Goal: Information Seeking & Learning: Learn about a topic

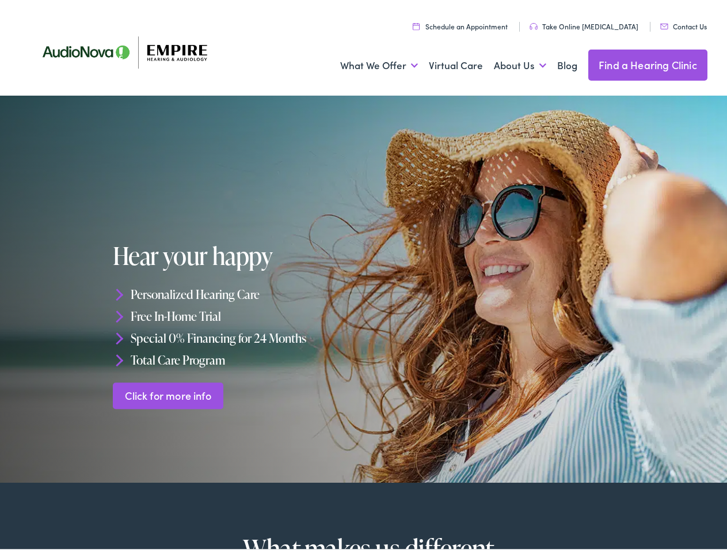
click at [363, 276] on div "Hear your happy Personalized Hearing Care Free In-Home Trial Special 0% Financi…" at bounding box center [240, 322] width 254 height 166
click at [368, 62] on link "What We Offer" at bounding box center [379, 62] width 78 height 43
click at [508, 62] on link "About Us" at bounding box center [520, 62] width 52 height 43
click at [363, 285] on li "Personalized Hearing Care" at bounding box center [240, 291] width 254 height 22
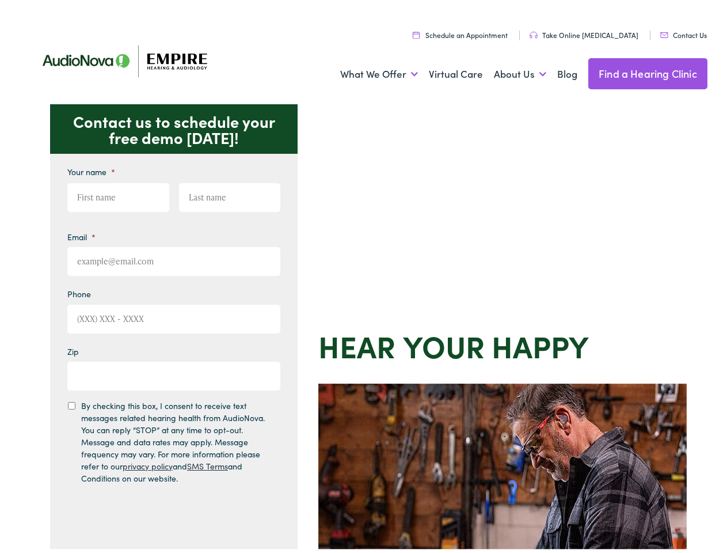
click at [363, 276] on div "Contact us to schedule your free demo [DATE]! Give us a call [PHONE_NUMBER] Ema…" at bounding box center [368, 501] width 737 height 801
click at [368, 71] on link "What We Offer" at bounding box center [379, 70] width 78 height 43
click at [508, 71] on link "About Us" at bounding box center [520, 70] width 52 height 43
